Goal: Register for event/course

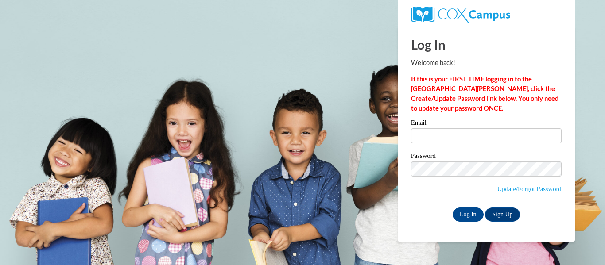
type input "catherine.peters@petalschools.com"
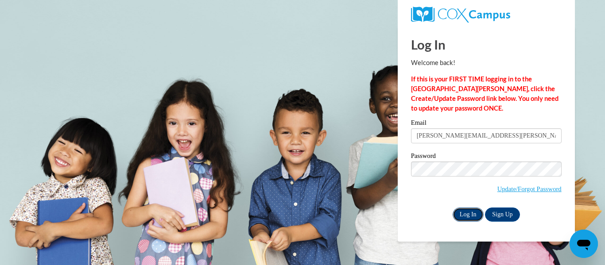
click at [462, 216] on input "Log In" at bounding box center [468, 215] width 31 height 14
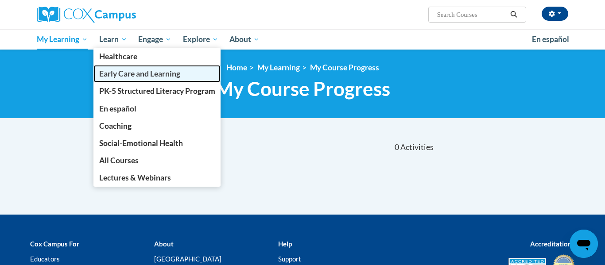
click at [111, 74] on span "Early Care and Learning" at bounding box center [139, 73] width 81 height 9
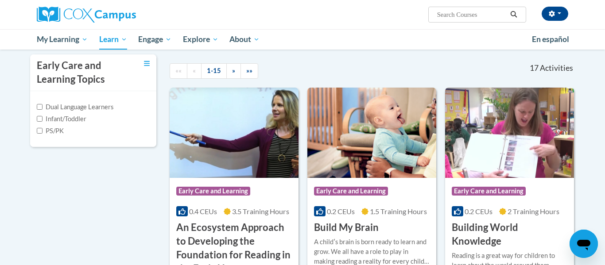
scroll to position [195, 0]
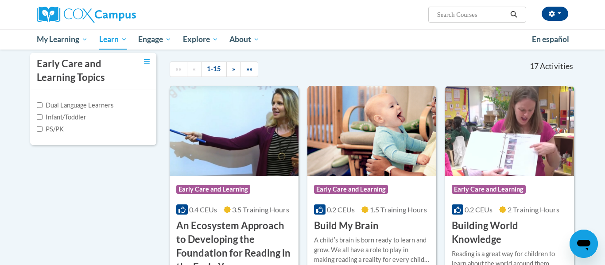
click at [214, 229] on h3 "An Ecosystem Approach to Developing the Foundation for Reading in the Early Yea…" at bounding box center [234, 246] width 116 height 55
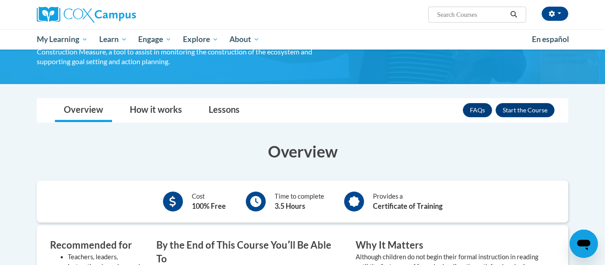
scroll to position [177, 0]
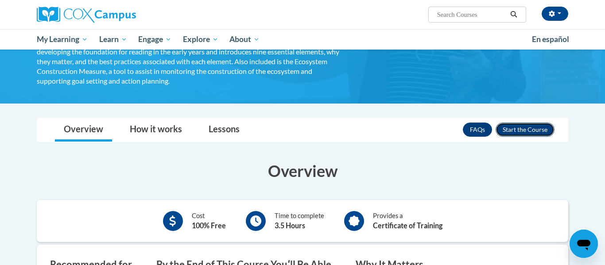
click at [545, 131] on button "Enroll" at bounding box center [525, 130] width 59 height 14
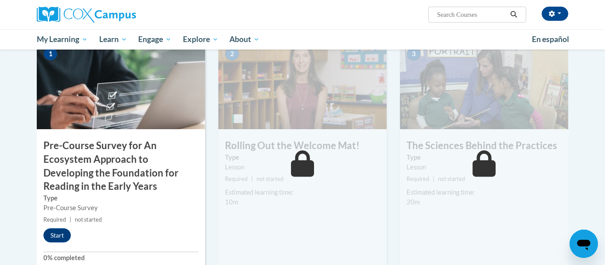
scroll to position [230, 0]
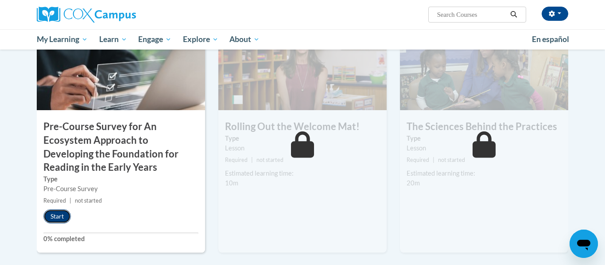
click at [65, 214] on button "Start" at bounding box center [56, 217] width 27 height 14
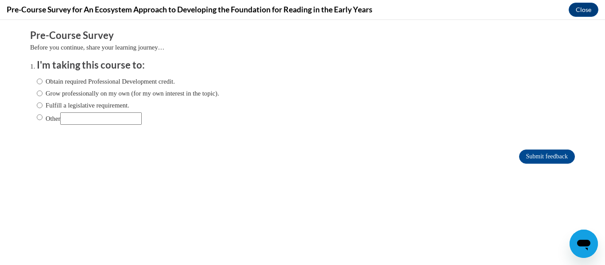
scroll to position [0, 0]
click at [51, 119] on label "Other" at bounding box center [89, 119] width 105 height 12
click at [43, 119] on input "Other" at bounding box center [40, 118] width 6 height 10
radio input "true"
click at [79, 121] on input "Other" at bounding box center [101, 119] width 82 height 12
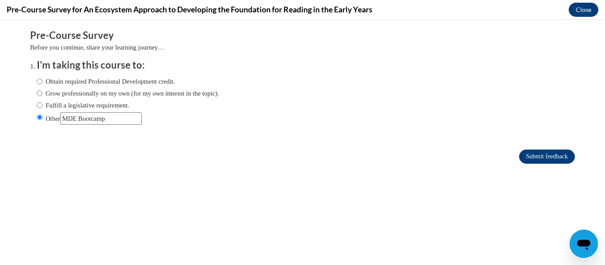
type input "MDE Bootcamp"
click at [535, 155] on input "Submit feedback" at bounding box center [547, 157] width 56 height 14
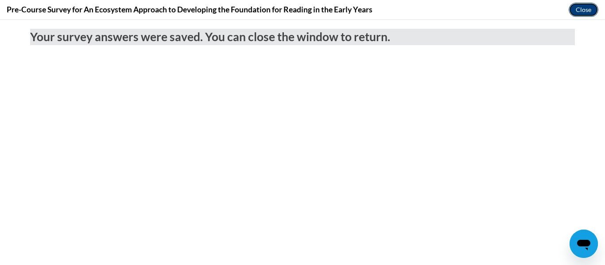
click at [580, 8] on button "Close" at bounding box center [584, 10] width 30 height 14
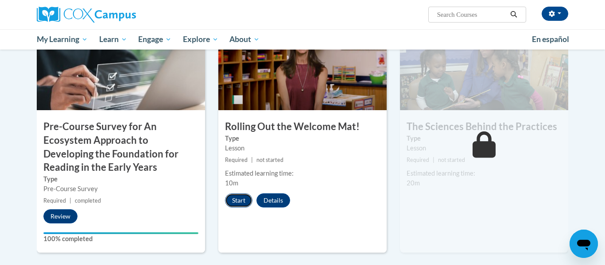
click at [241, 203] on button "Start" at bounding box center [238, 201] width 27 height 14
click at [244, 199] on button "Resume" at bounding box center [243, 201] width 36 height 14
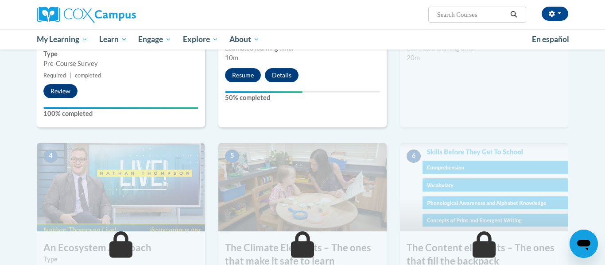
scroll to position [354, 0]
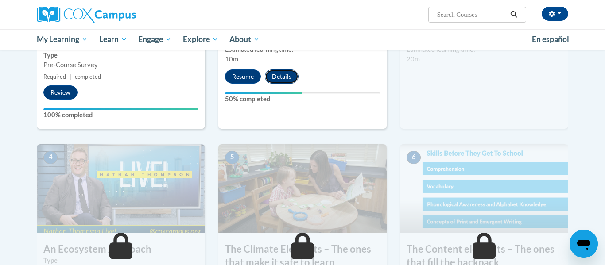
click at [279, 74] on button "Details" at bounding box center [282, 77] width 34 height 14
